Goal: Transaction & Acquisition: Purchase product/service

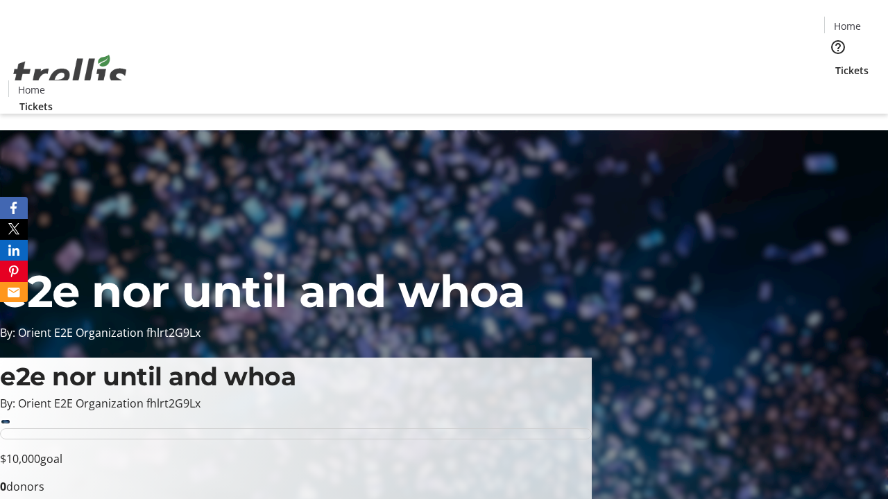
click at [835, 63] on span "Tickets" at bounding box center [851, 70] width 33 height 15
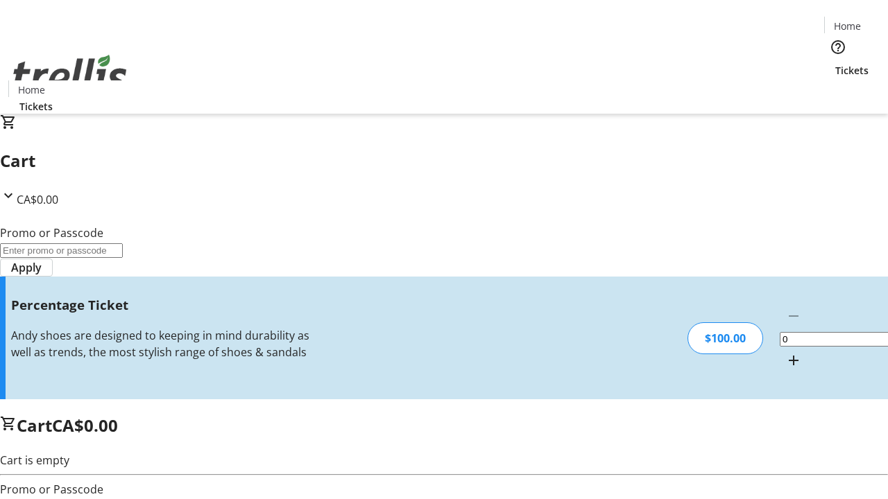
click at [785, 352] on mat-icon "Increment by one" at bounding box center [793, 360] width 17 height 17
type input "1"
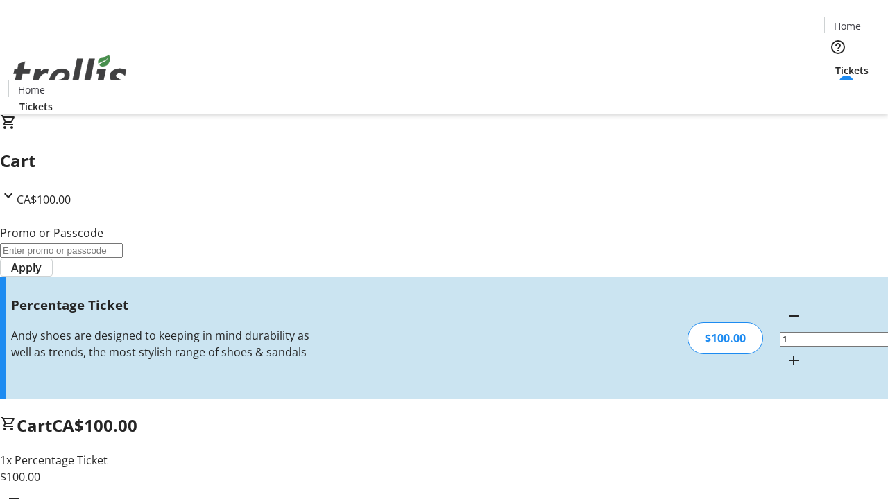
type input "FOO"
